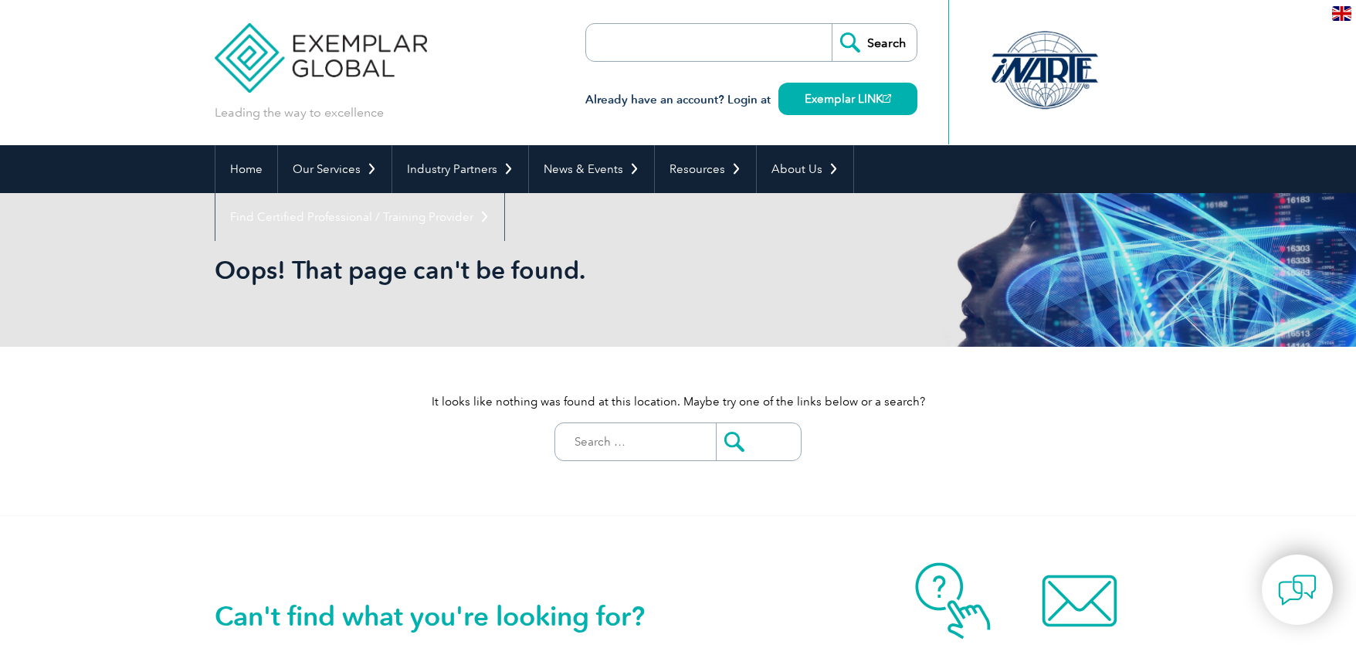
click at [619, 448] on input "Search for:" at bounding box center [639, 441] width 153 height 37
paste input "[PERSON_NAME]"
type input "[PERSON_NAME]"
click at [733, 449] on input "submit" at bounding box center [758, 441] width 85 height 37
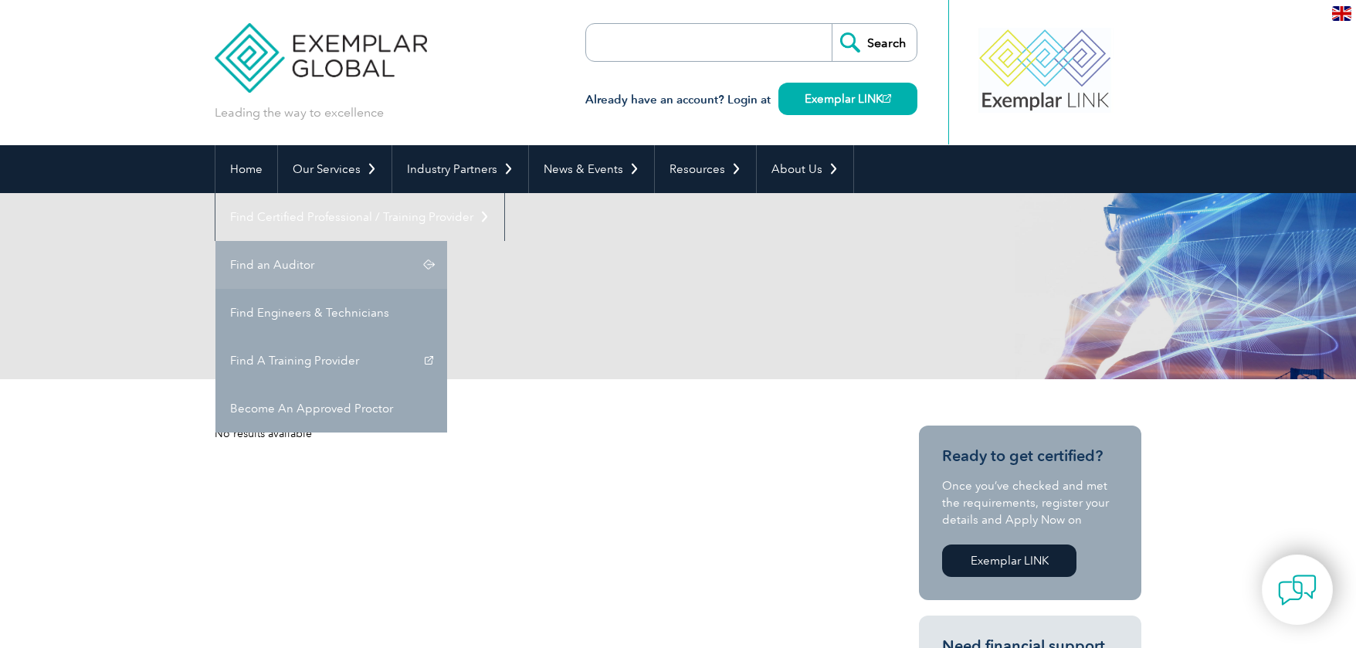
click at [447, 241] on link "Find an Auditor" at bounding box center [331, 265] width 232 height 48
